Goal: Use online tool/utility: Utilize a website feature to perform a specific function

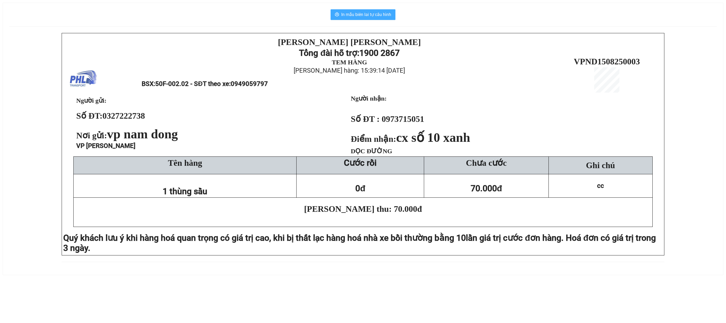
drag, startPoint x: 385, startPoint y: 16, endPoint x: 380, endPoint y: 20, distance: 6.1
click at [384, 16] on span "In mẫu biên lai tự cấu hình" at bounding box center [366, 14] width 50 height 7
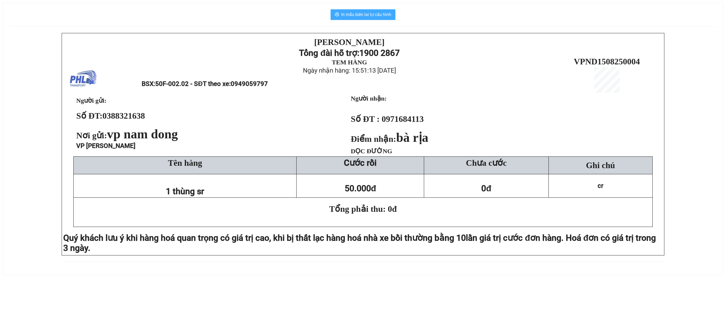
click at [377, 16] on span "In mẫu biên lai tự cấu hình" at bounding box center [366, 14] width 50 height 7
